Goal: Task Accomplishment & Management: Complete application form

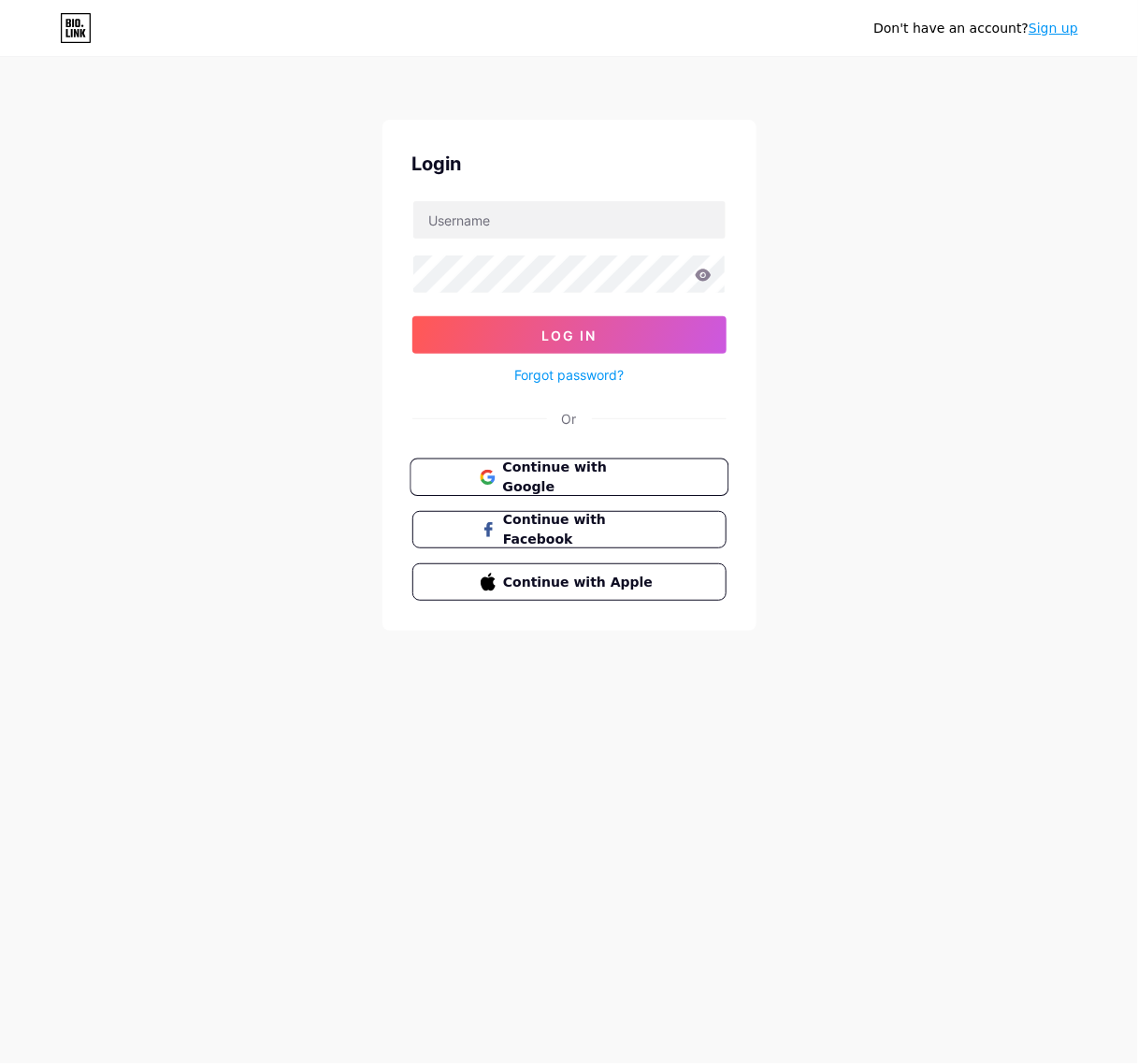
click at [552, 460] on button "Continue with Google" at bounding box center [569, 477] width 319 height 38
